Goal: Information Seeking & Learning: Learn about a topic

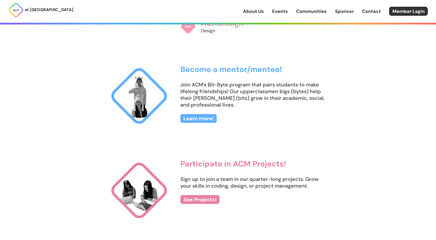
scroll to position [500, 0]
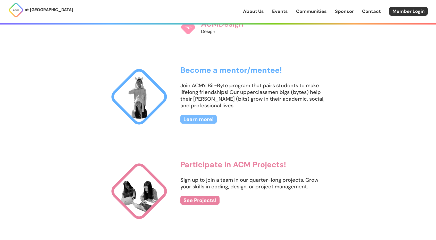
click at [201, 123] on link "Learn more!" at bounding box center [198, 119] width 36 height 9
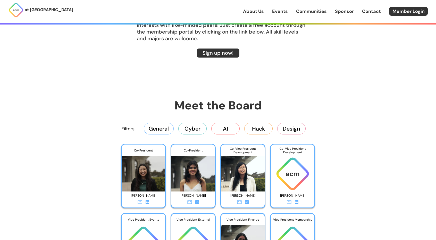
scroll to position [760, 0]
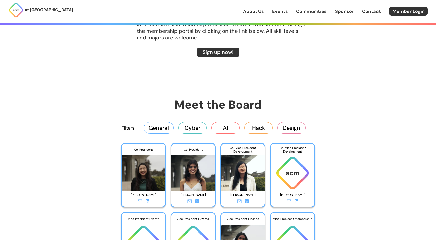
click at [275, 11] on link "Events" at bounding box center [280, 11] width 16 height 7
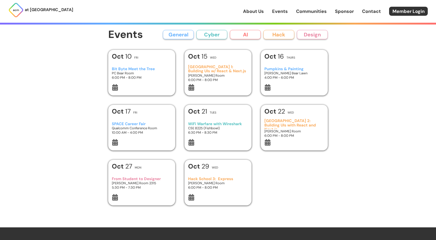
click at [125, 69] on h3 "Bit Byte Meet the Tree" at bounding box center [142, 69] width 60 height 4
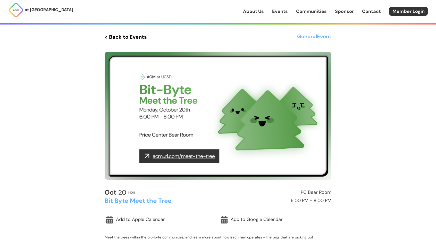
click at [158, 156] on img at bounding box center [218, 116] width 227 height 128
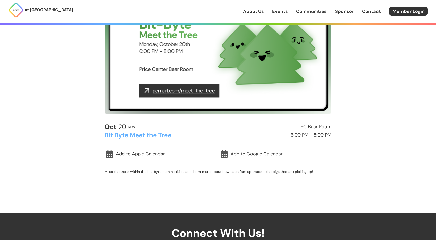
scroll to position [66, 0]
